Goal: Communication & Community: Answer question/provide support

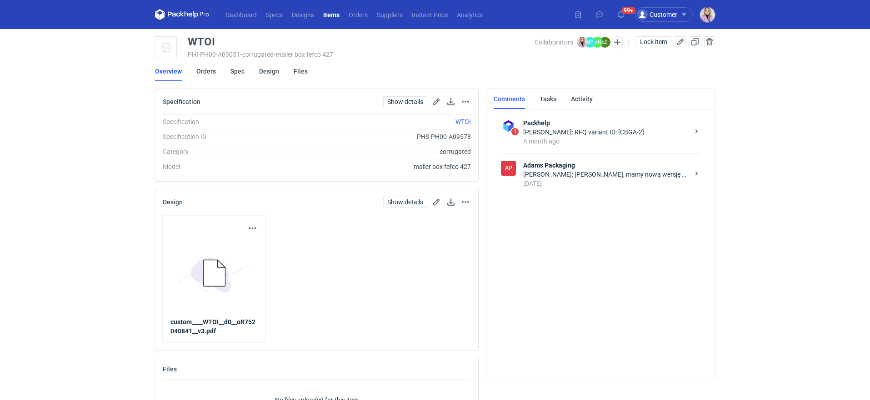
click at [592, 174] on div "Klaudia Wiśniewska: Pani Małgorzato, mamy nową wersję pliku. Dodaję nowy plik w…" at bounding box center [606, 174] width 166 height 9
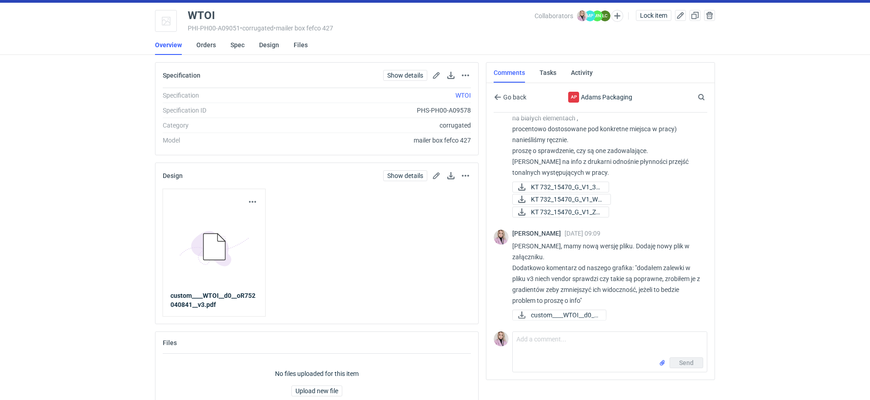
scroll to position [26, 0]
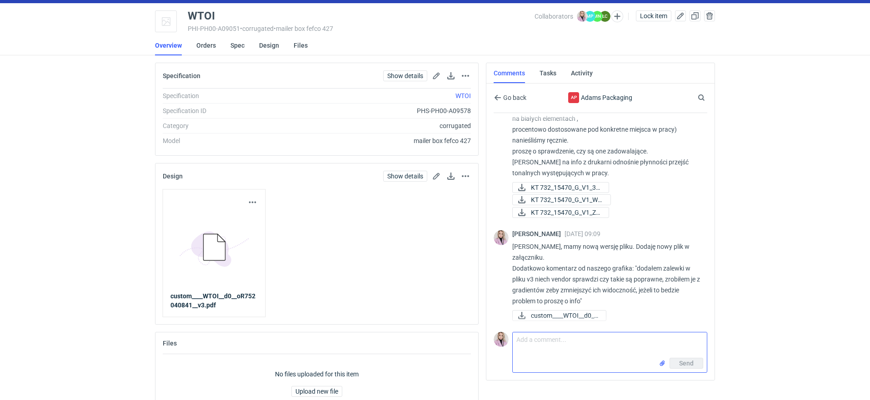
click at [549, 337] on textarea "Comment message" at bounding box center [610, 345] width 194 height 25
type textarea "Pani Małgosiu, czy tutaj coś wiadomo? Czy pliki są ok?"
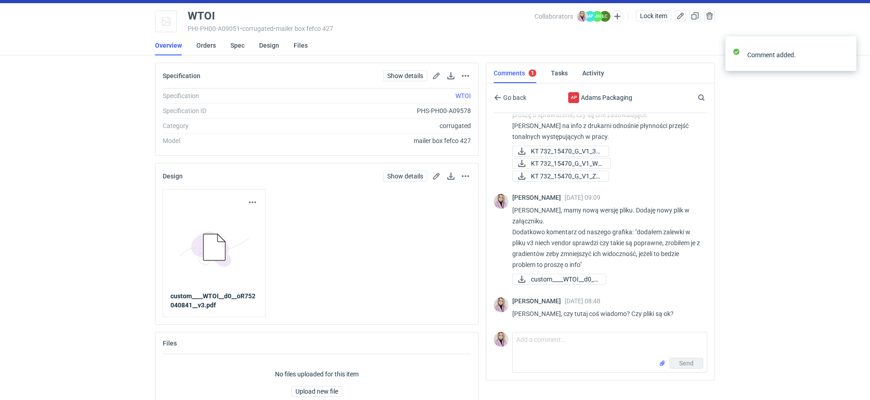
scroll to position [754, 0]
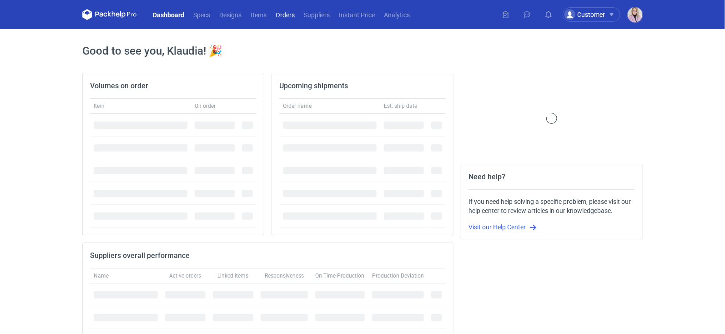
click at [285, 16] on link "Orders" at bounding box center [285, 14] width 28 height 11
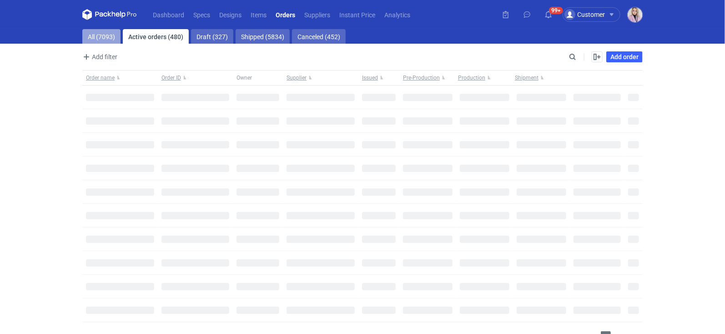
click at [99, 35] on link "All (7093)" at bounding box center [101, 36] width 38 height 15
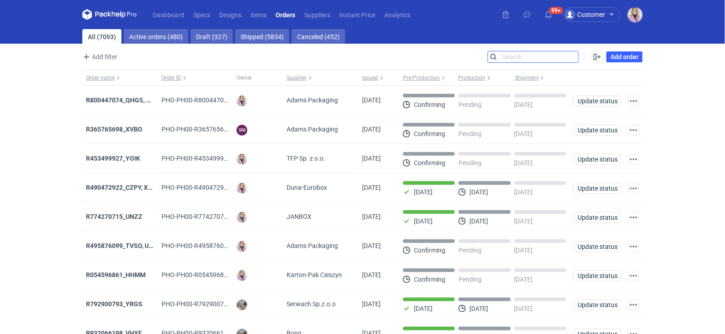
click at [574, 55] on input "Search" at bounding box center [533, 56] width 90 height 11
click at [575, 55] on input "Search" at bounding box center [533, 56] width 90 height 11
paste input "OJJP"
type input "OJJP"
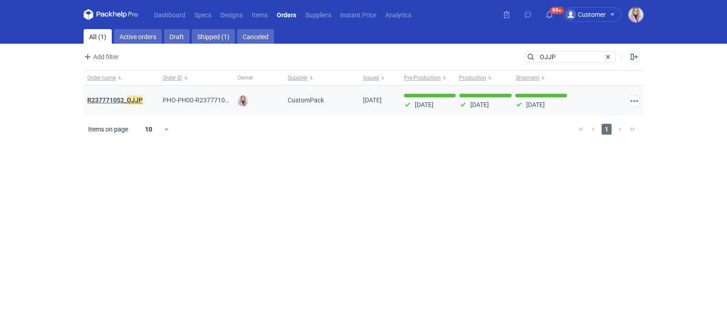
click at [133, 99] on em "OJJP" at bounding box center [135, 100] width 16 height 10
